Goal: Transaction & Acquisition: Obtain resource

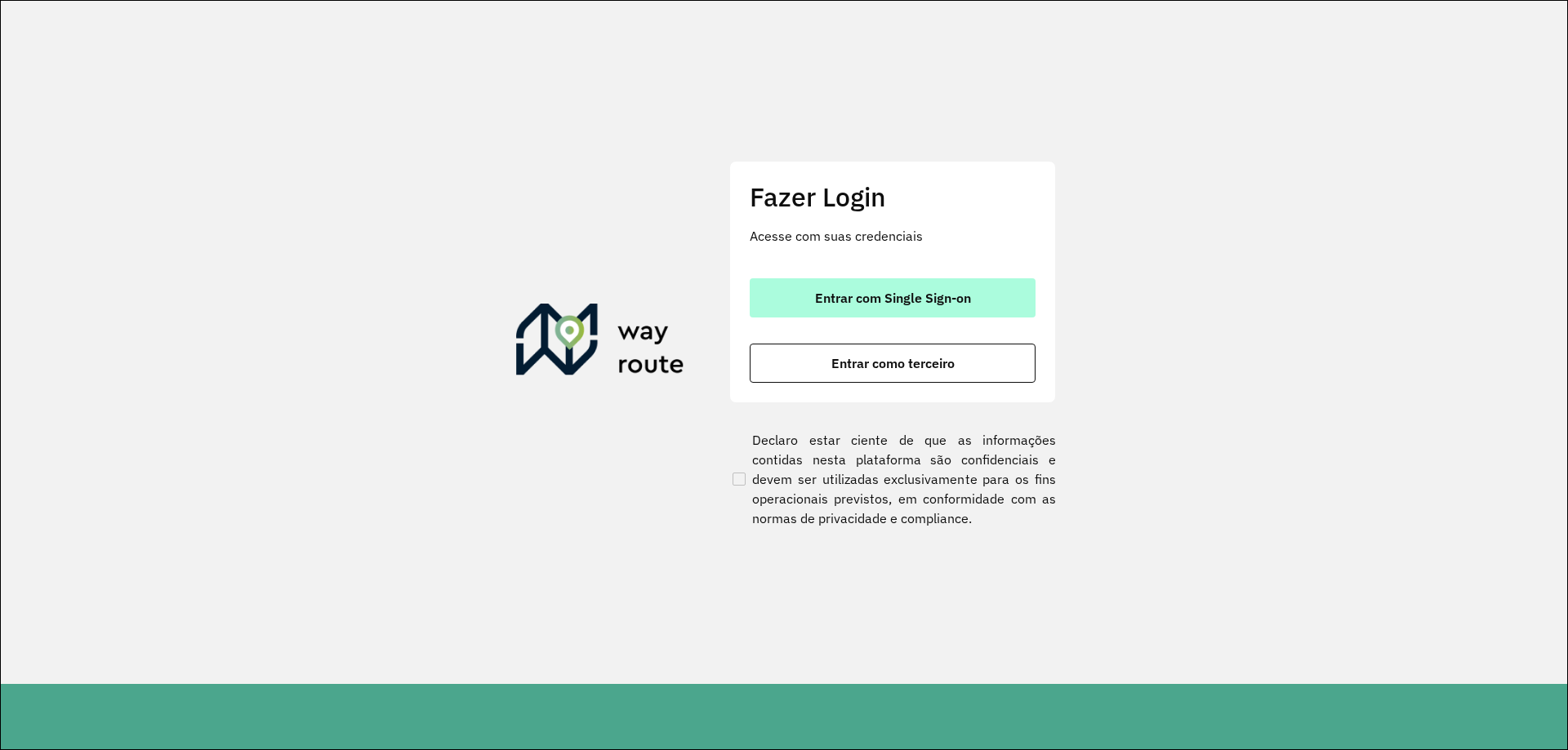
click at [833, 306] on button "Entrar com Single Sign-on" at bounding box center [892, 298] width 286 height 39
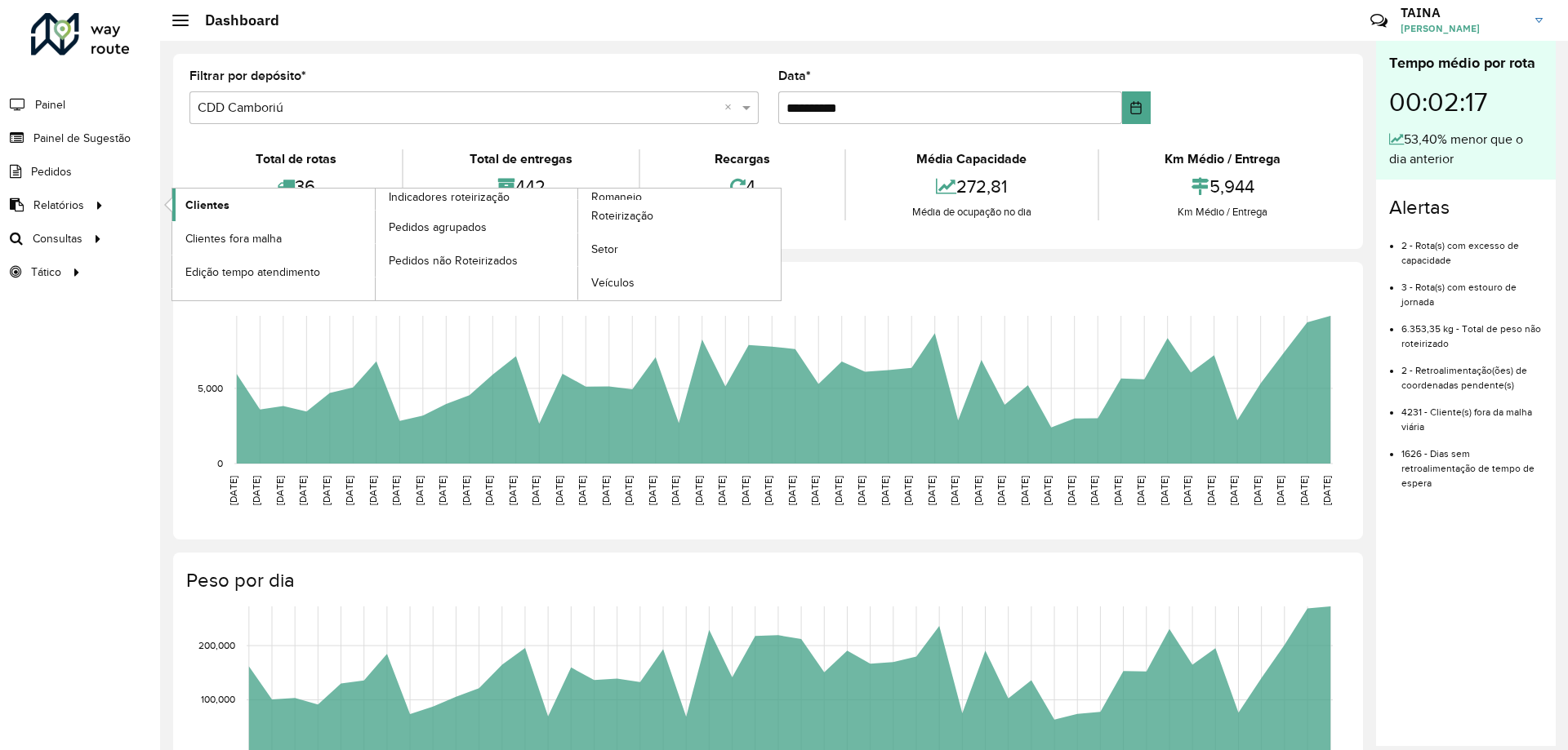
click at [285, 199] on link "Clientes" at bounding box center [273, 204] width 203 height 32
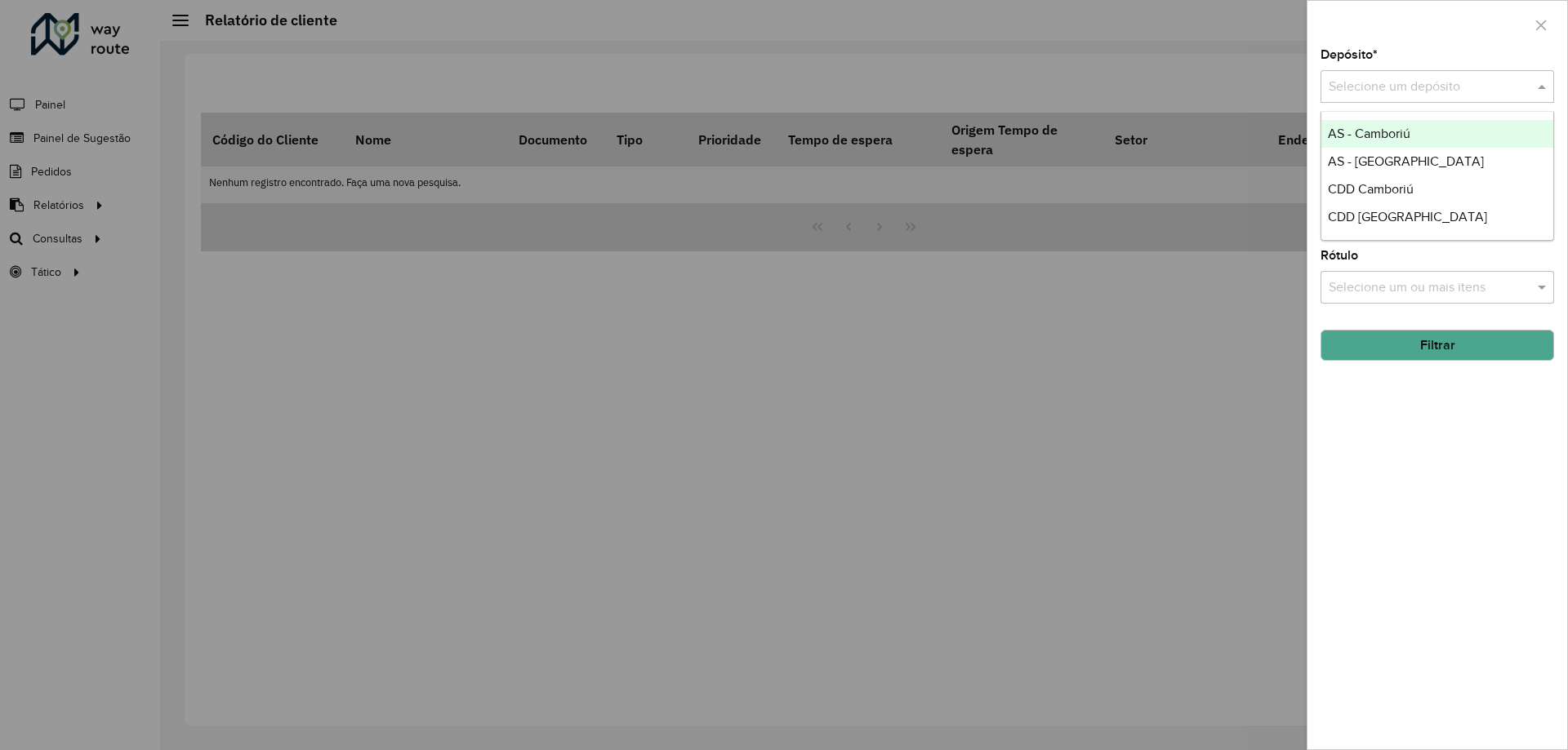
click at [1479, 85] on input "text" at bounding box center [1421, 88] width 185 height 20
click at [1393, 185] on span "CDD Camboriú" at bounding box center [1371, 188] width 86 height 13
click at [1538, 220] on span at bounding box center [1543, 220] width 21 height 20
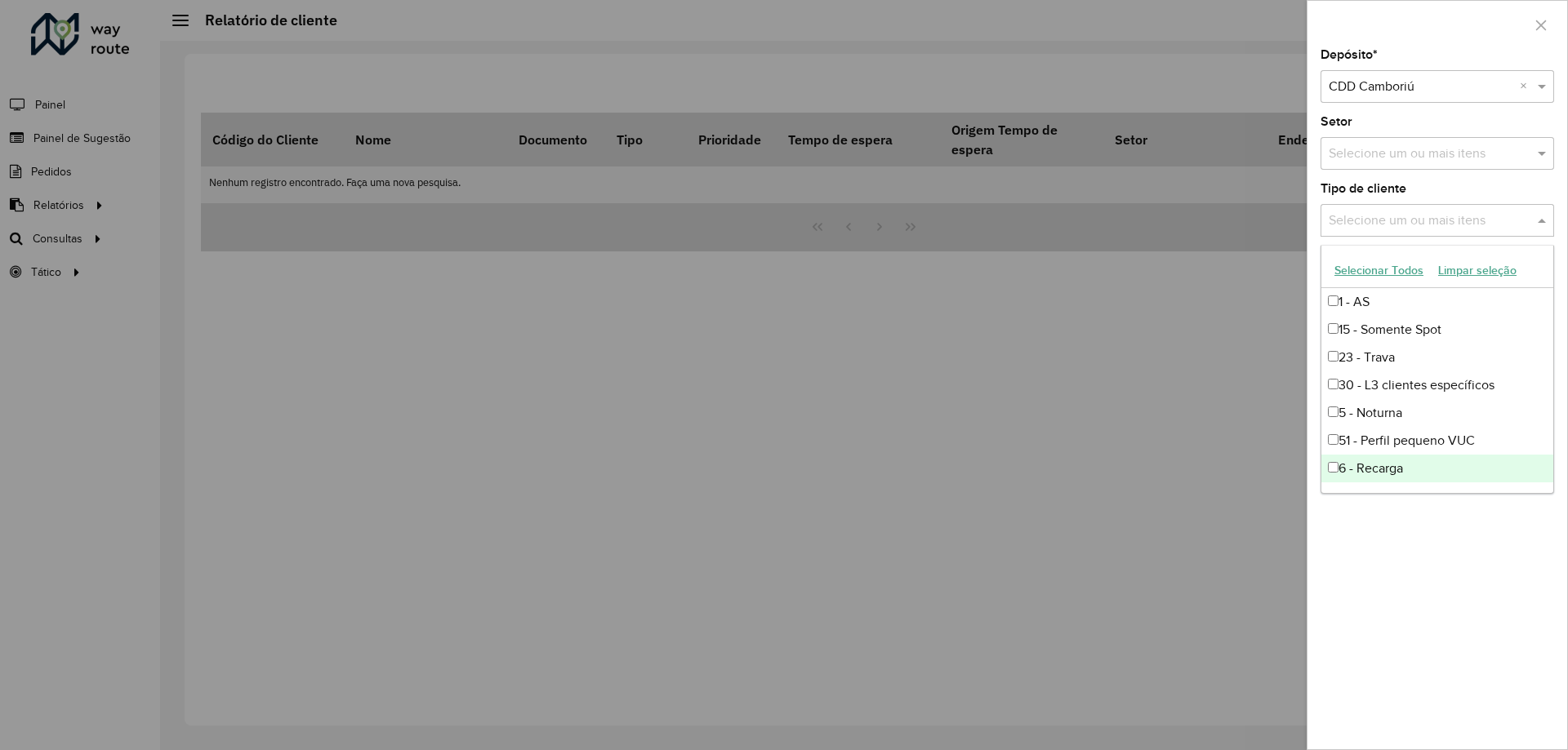
click at [1442, 527] on div "Depósito * Selecione um depósito × CDD Camboriú × Setor Selecione um ou mais it…" at bounding box center [1437, 399] width 260 height 700
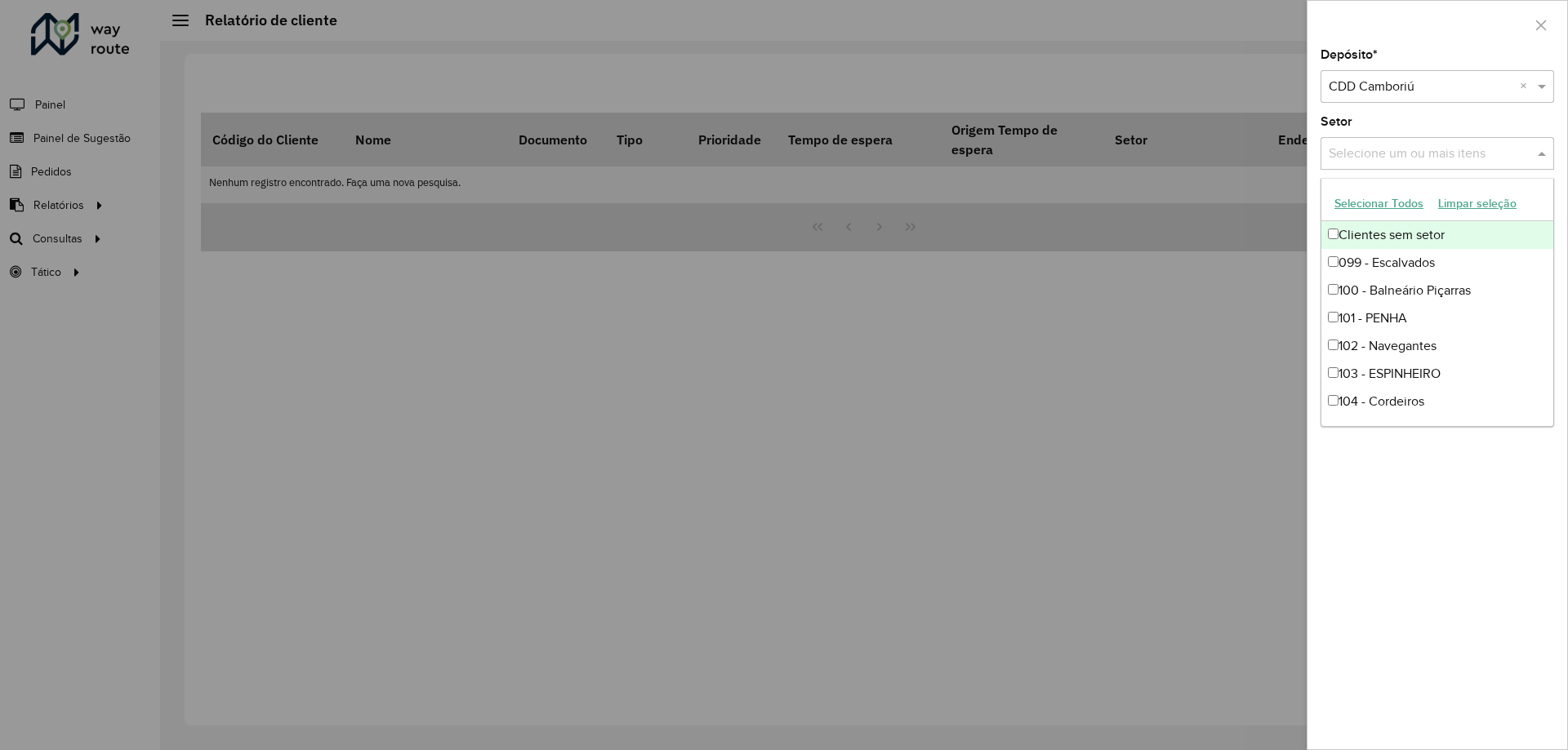
click at [1478, 151] on input "text" at bounding box center [1428, 154] width 209 height 20
click at [1484, 467] on div "Depósito * Selecione um depósito × CDD Camboriú × Setor Selecione um ou mais it…" at bounding box center [1437, 399] width 260 height 700
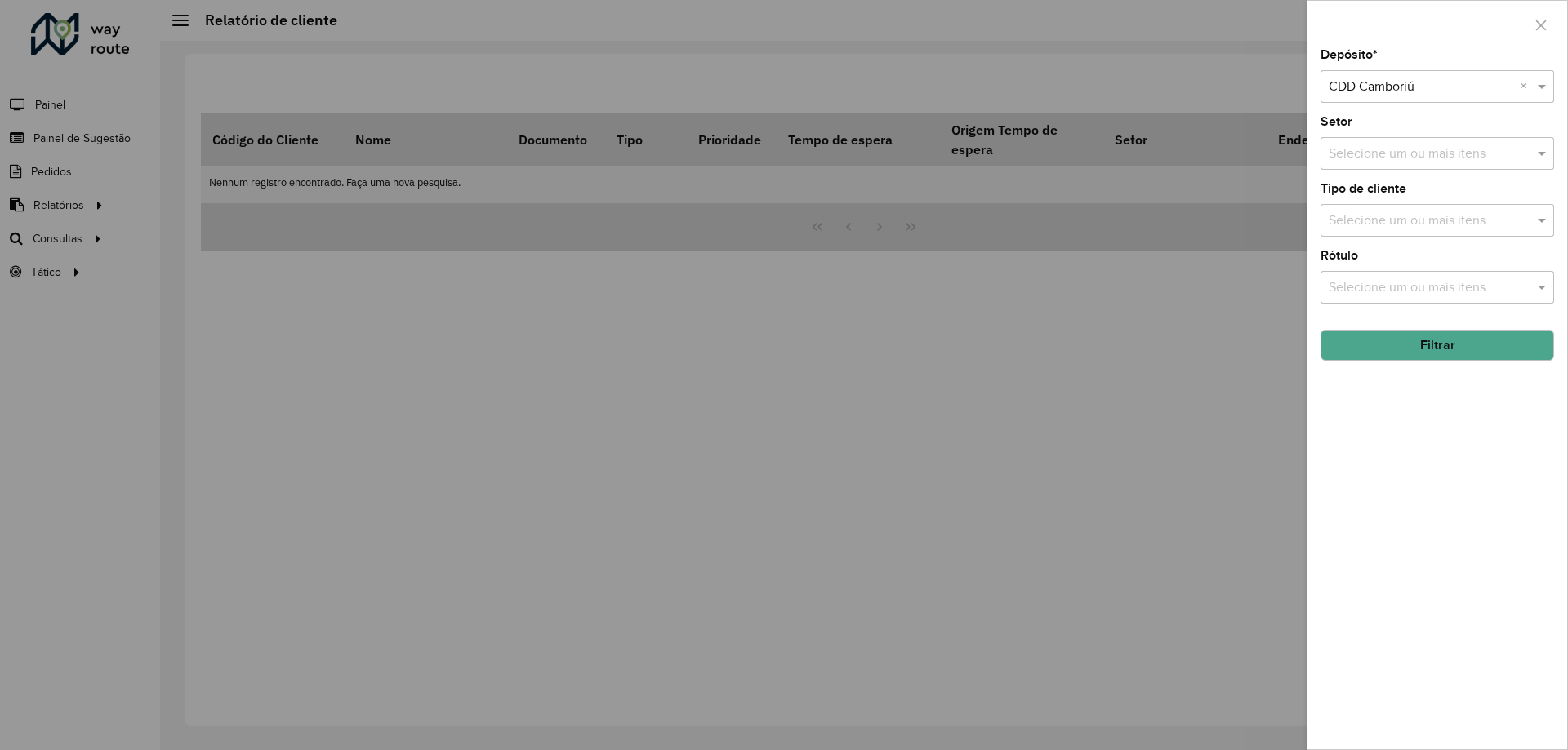
click at [1456, 337] on button "Filtrar" at bounding box center [1437, 345] width 233 height 31
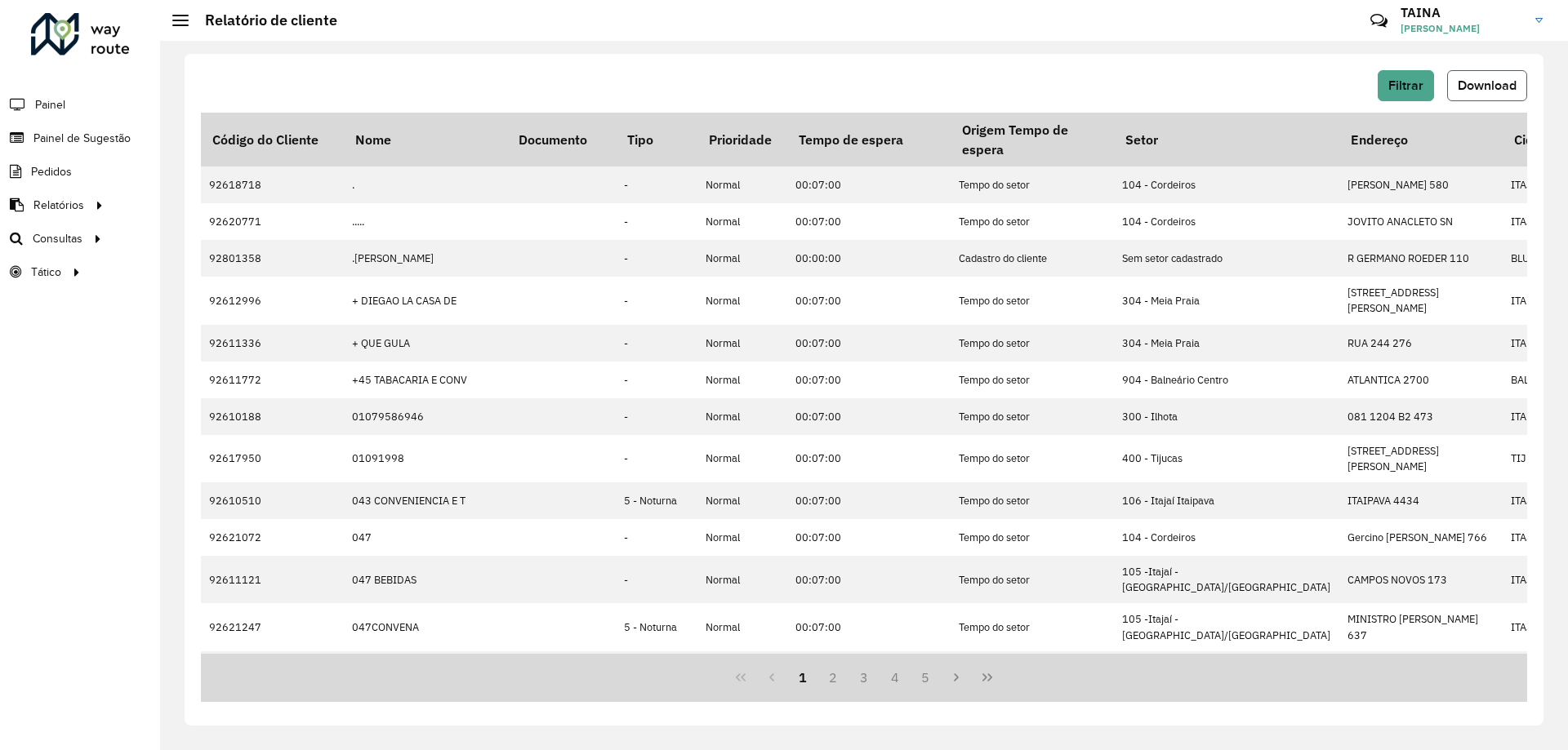
click at [1486, 92] on button "Download" at bounding box center [1486, 85] width 80 height 31
click at [221, 264] on span "Setores" at bounding box center [205, 272] width 40 height 17
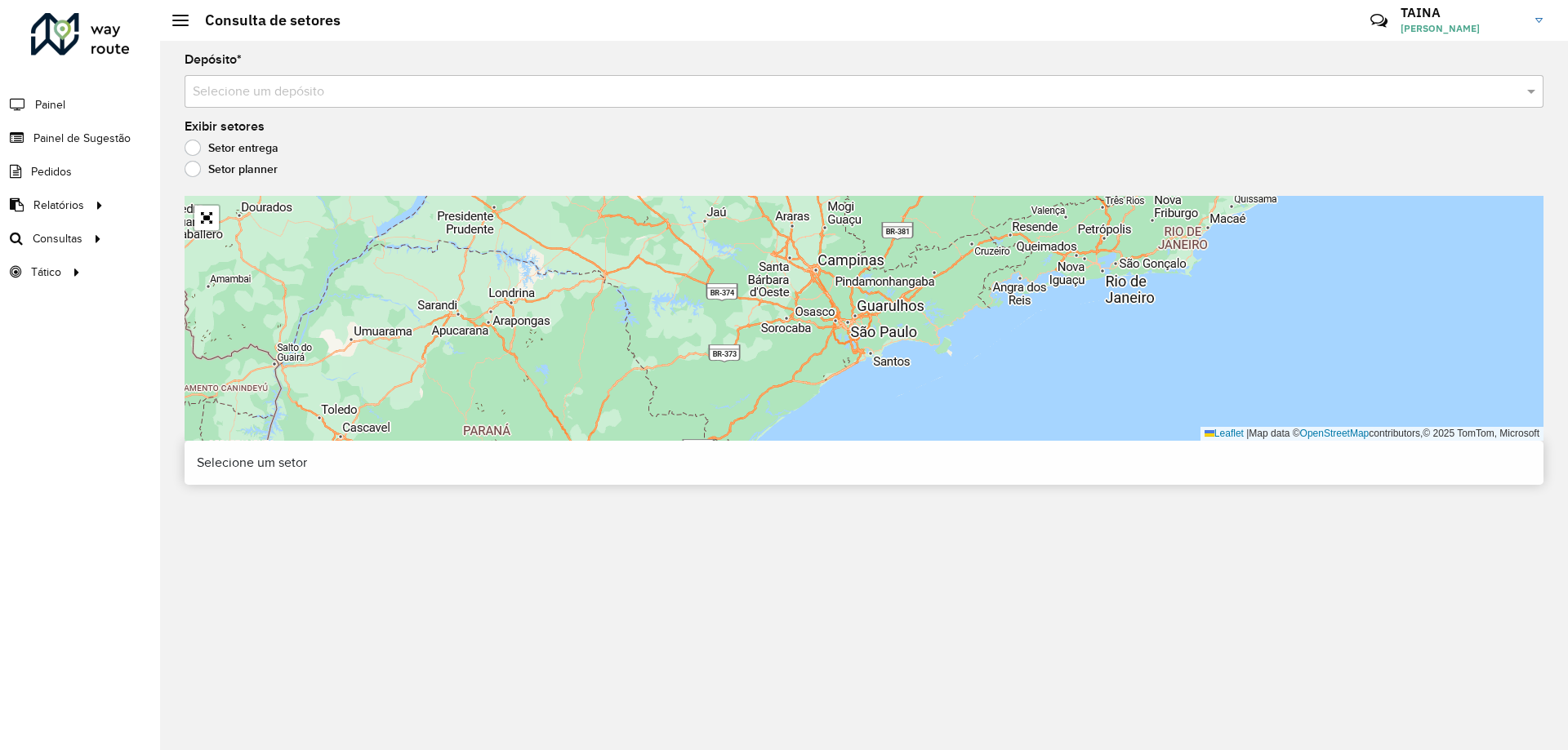
click at [355, 69] on div "Depósito * Selecione um depósito" at bounding box center [863, 81] width 1358 height 54
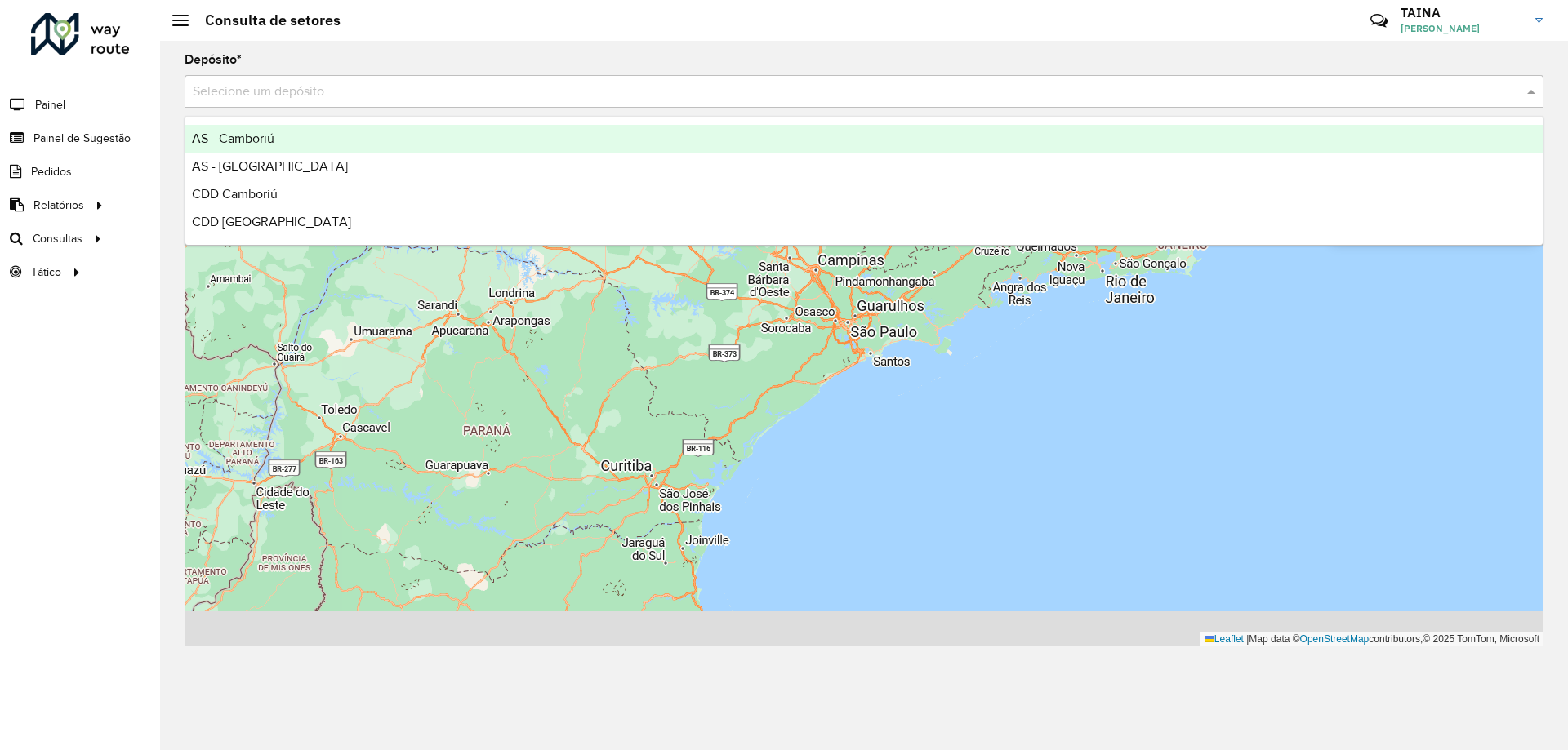
click at [391, 99] on input "text" at bounding box center [847, 92] width 1310 height 20
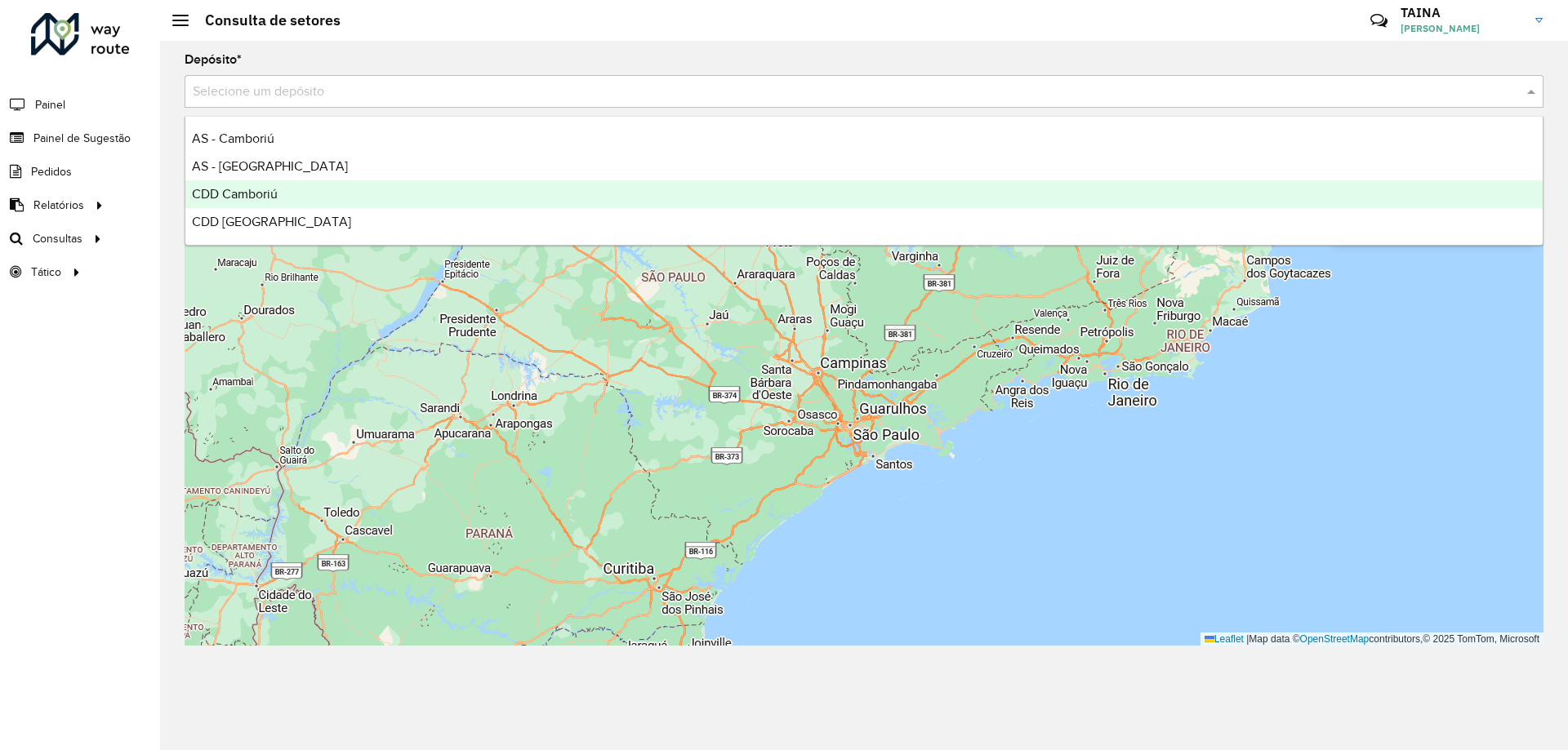
click at [320, 191] on div "CDD Camboriú" at bounding box center [864, 194] width 1357 height 28
